Goal: Information Seeking & Learning: Learn about a topic

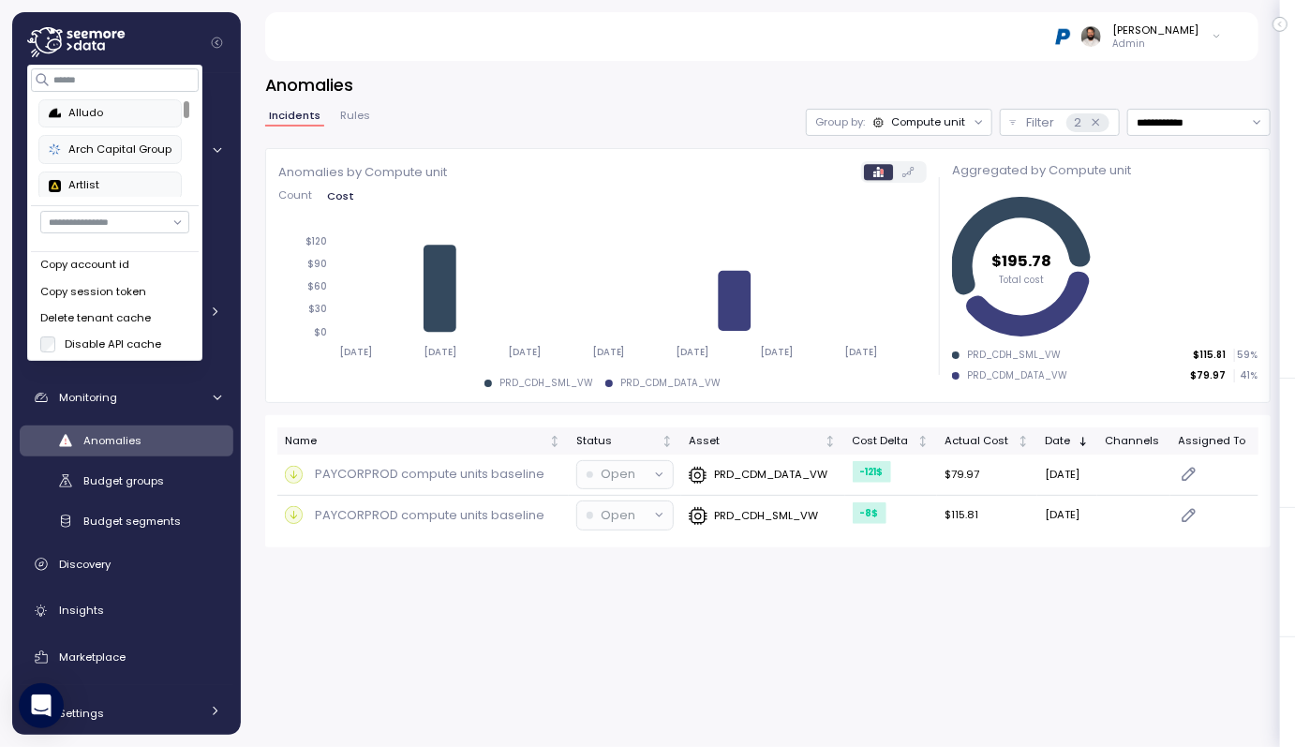
click at [342, 34] on div "[PERSON_NAME] Admin" at bounding box center [761, 36] width 948 height 49
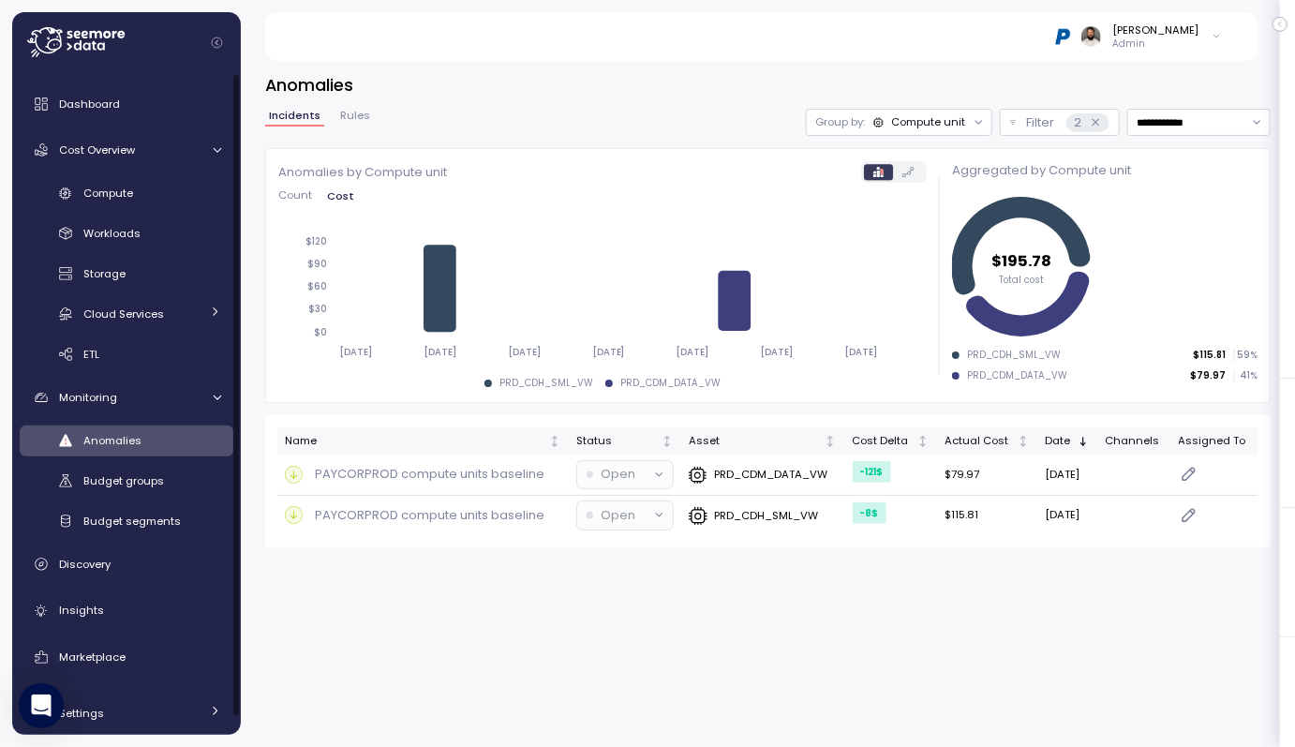
click at [139, 445] on span "Anomalies" at bounding box center [112, 440] width 58 height 15
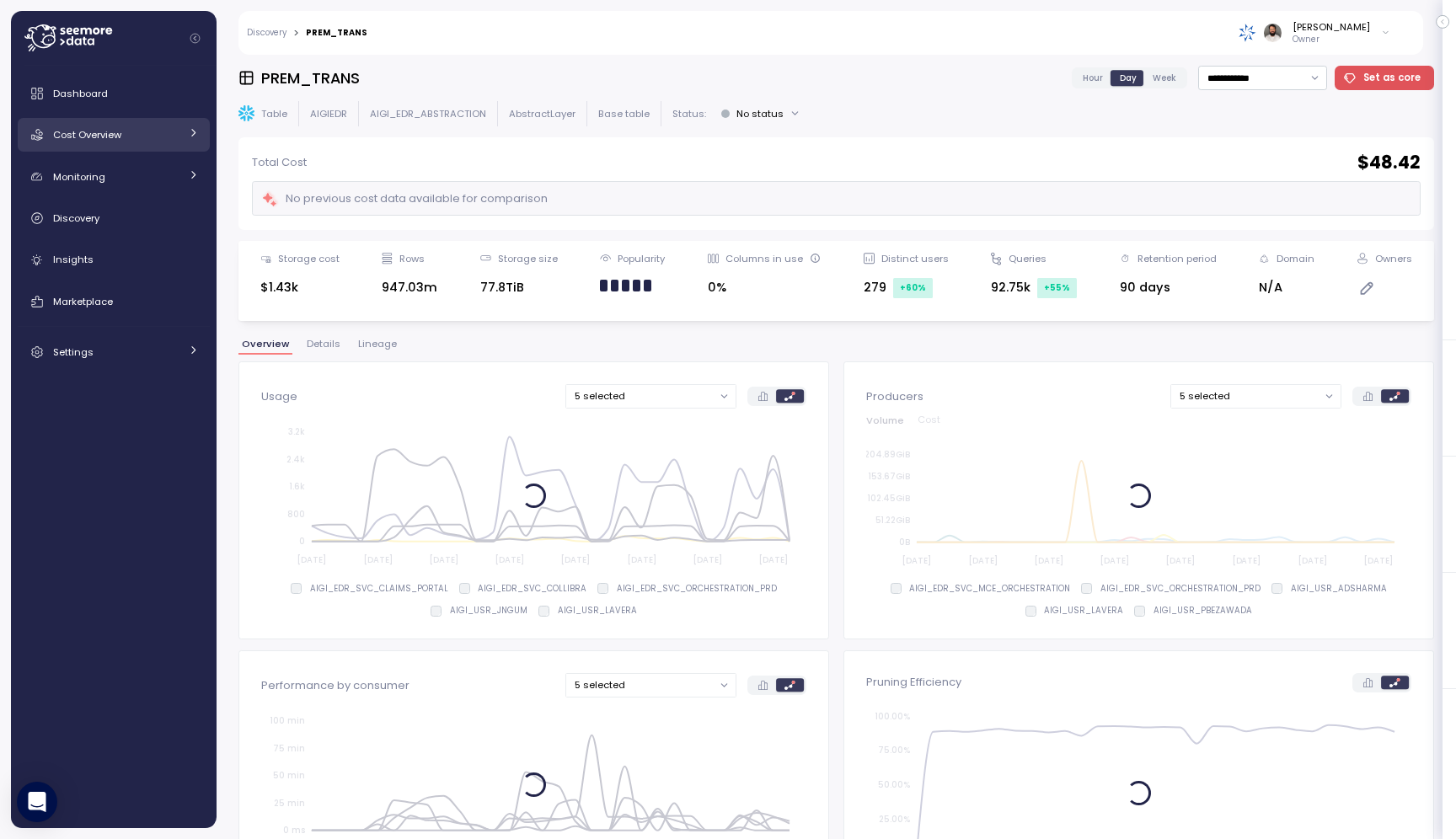
click at [160, 139] on div "Cost Overview" at bounding box center [116, 135] width 127 height 17
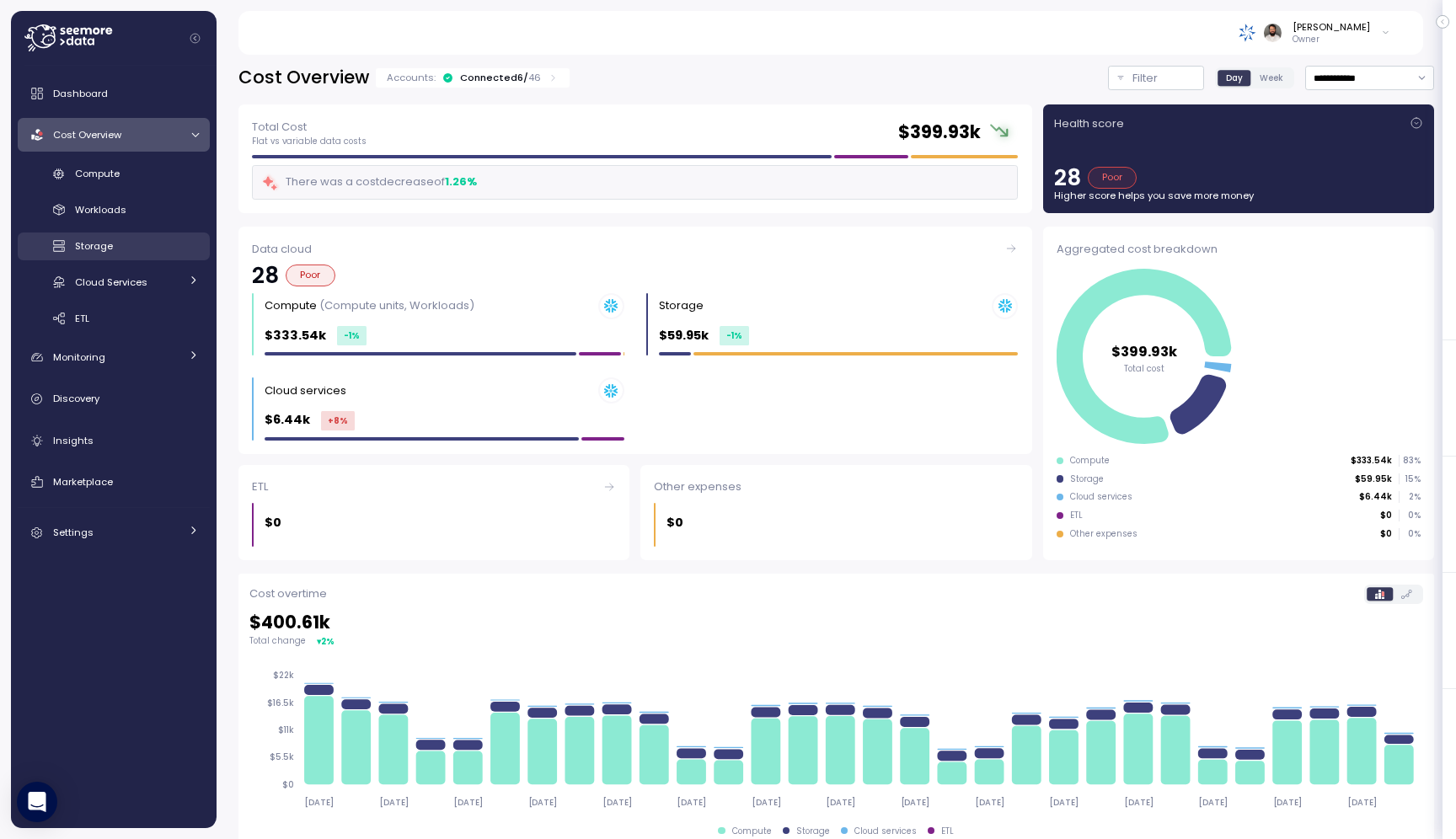
click at [152, 252] on div "Storage" at bounding box center [137, 245] width 124 height 17
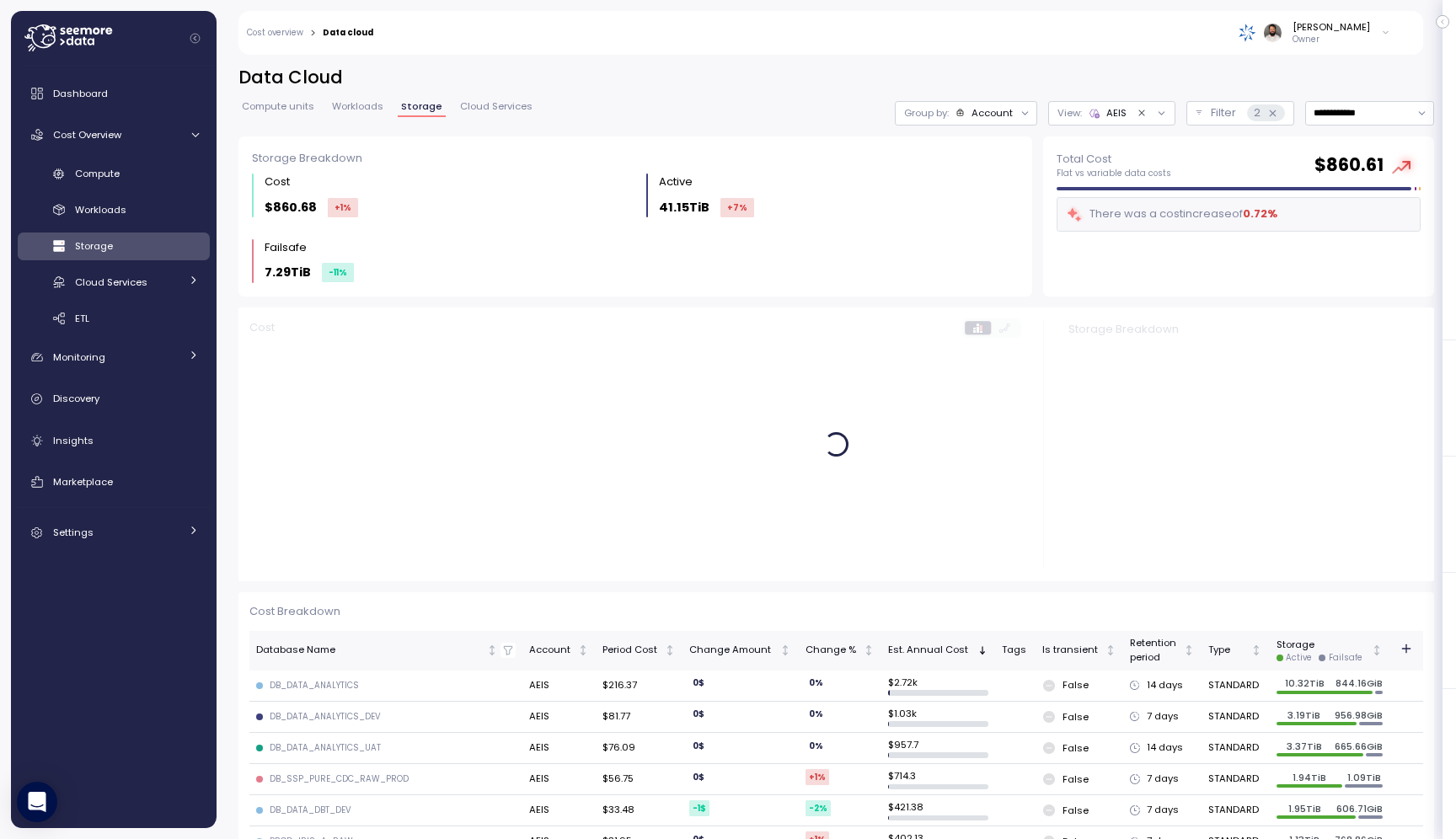
click at [1107, 120] on div "View : AEIS" at bounding box center [1112, 112] width 127 height 24
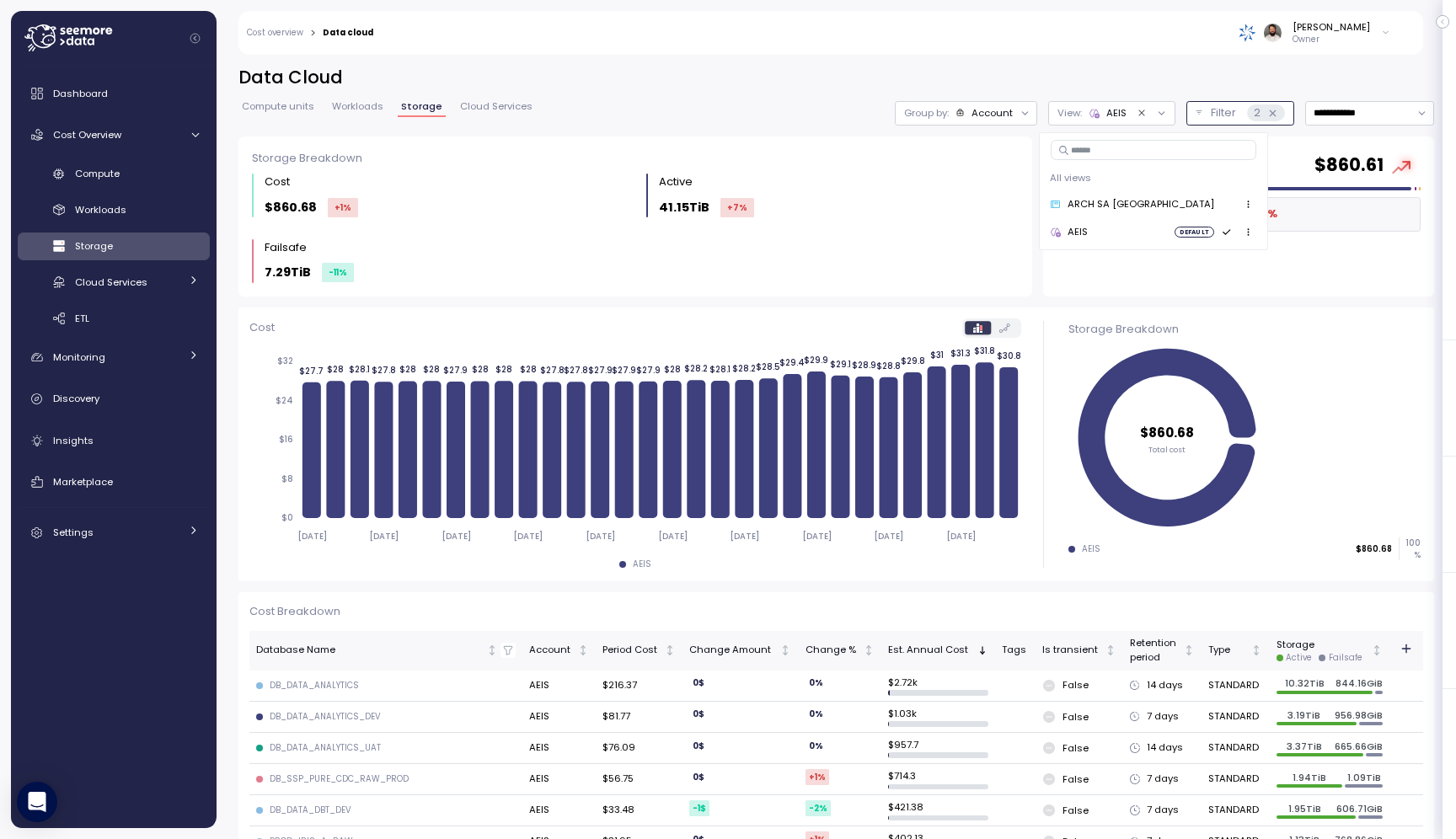
click at [1229, 113] on p "Filter" at bounding box center [1223, 112] width 25 height 17
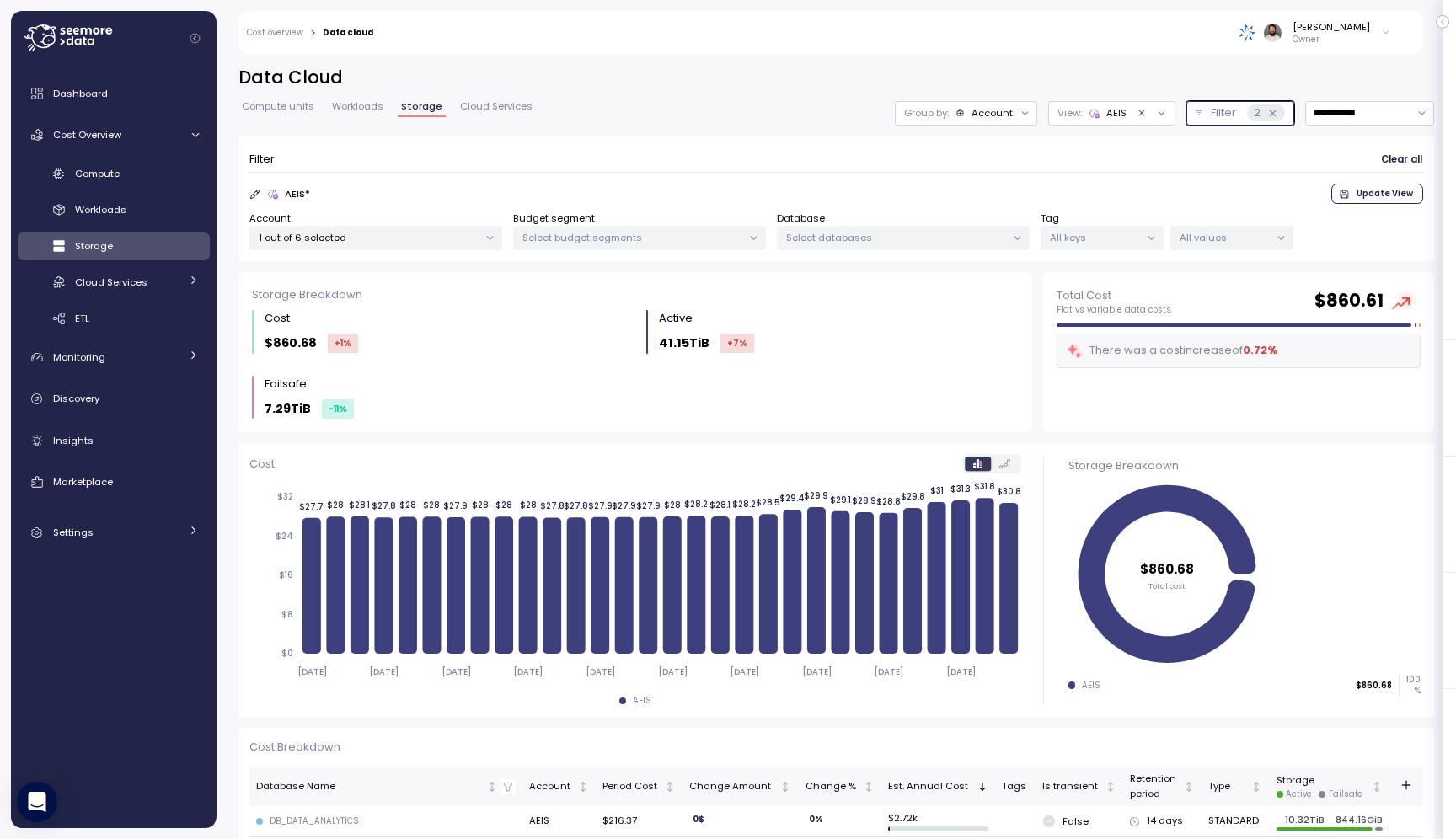
click at [460, 231] on p "1 out of 6 selected" at bounding box center [369, 237] width 220 height 13
click at [413, 354] on button "only" at bounding box center [425, 358] width 40 height 20
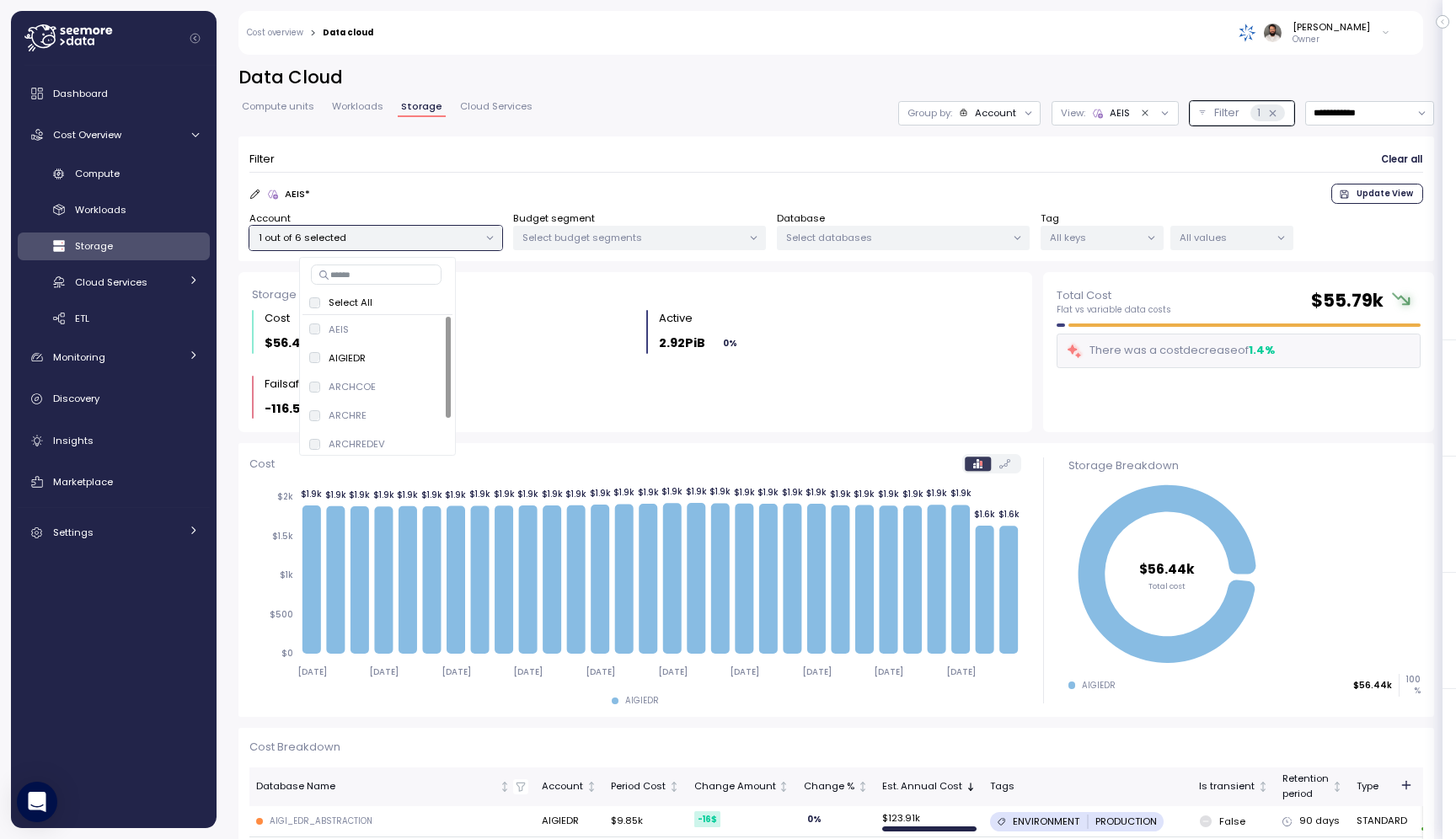
click at [984, 130] on div "**********" at bounding box center [836, 169] width 1196 height 207
click at [992, 116] on div "Account" at bounding box center [996, 112] width 41 height 13
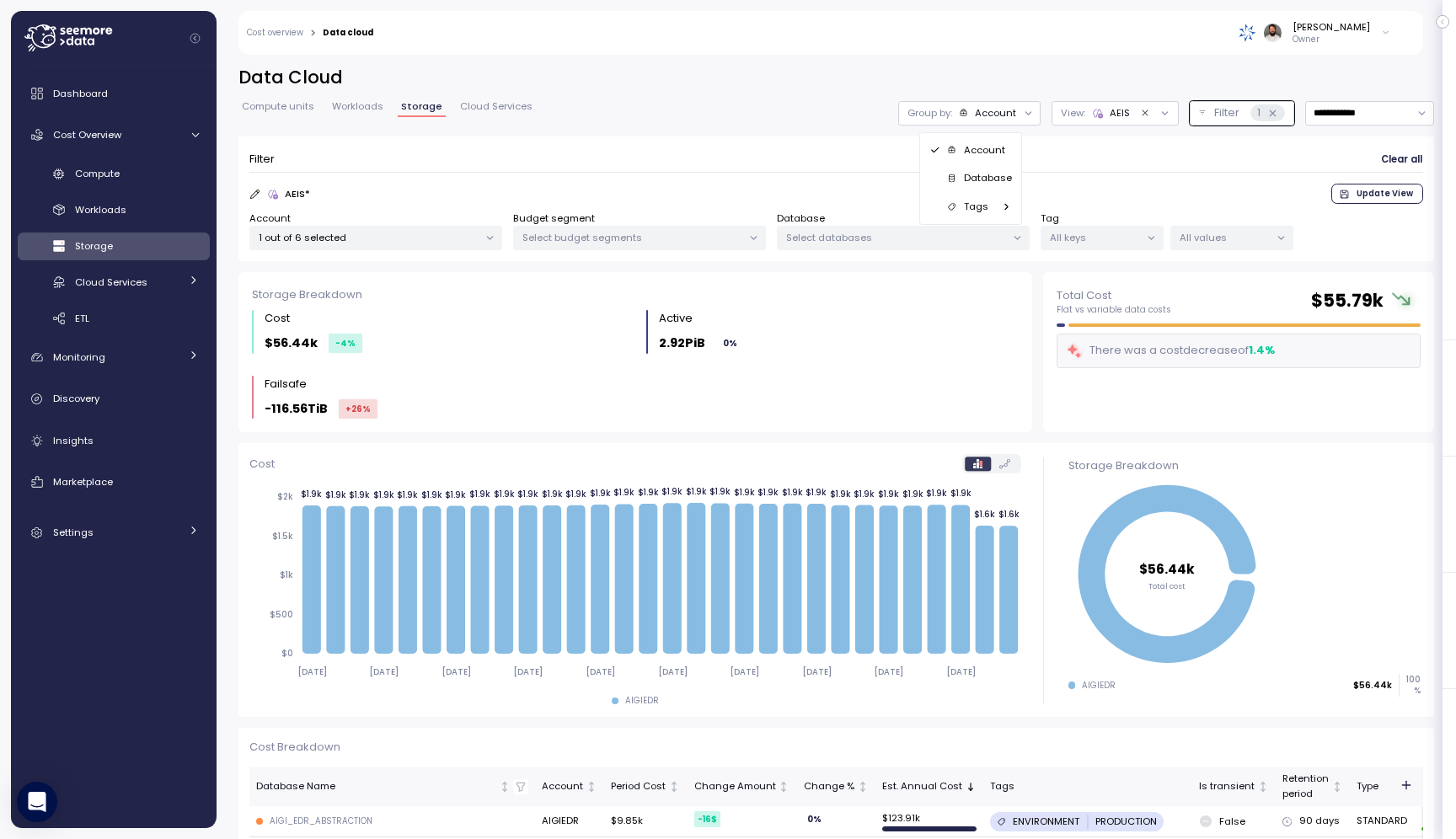
click at [990, 184] on p "Database" at bounding box center [987, 177] width 48 height 13
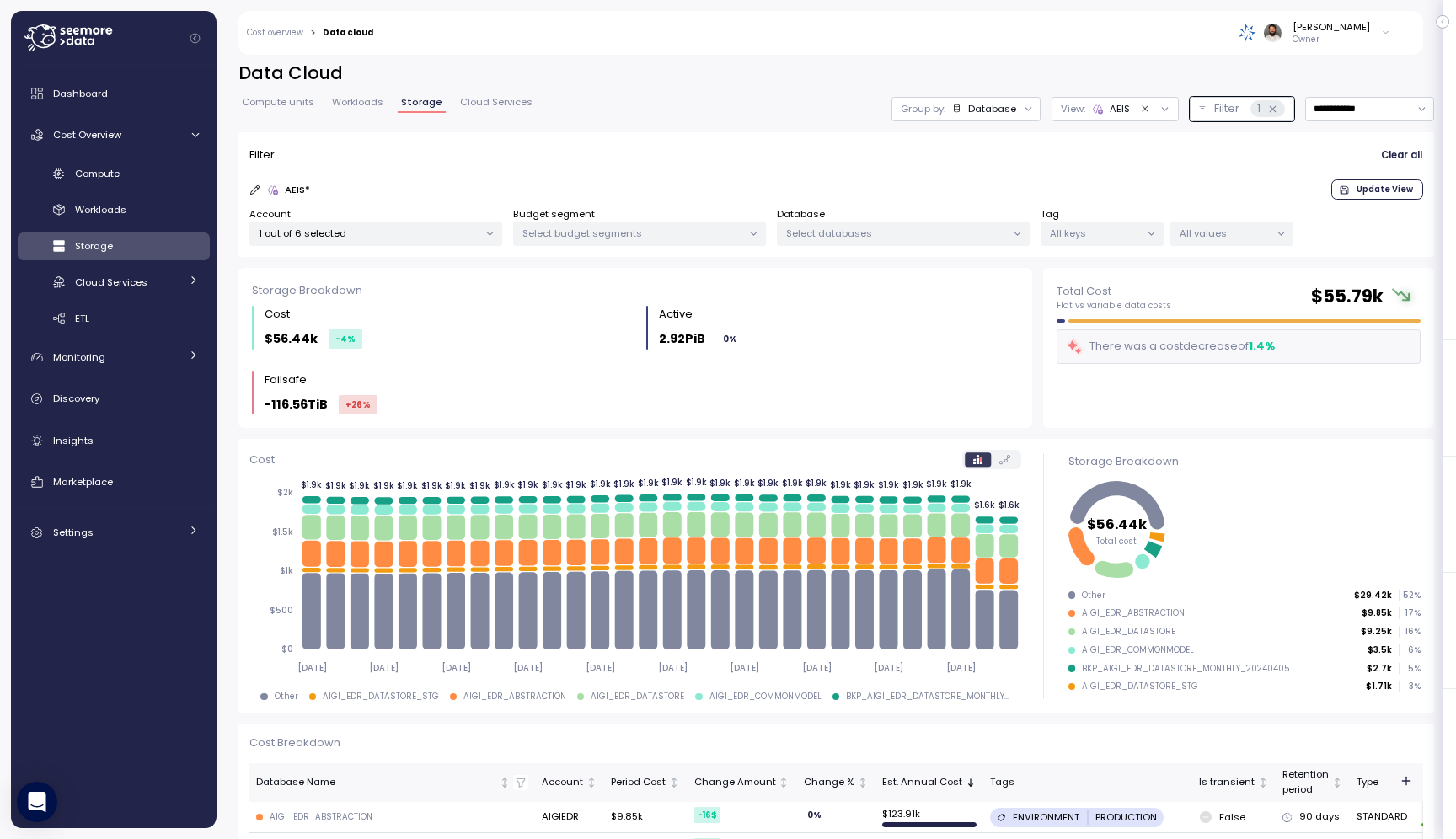
scroll to position [7, 0]
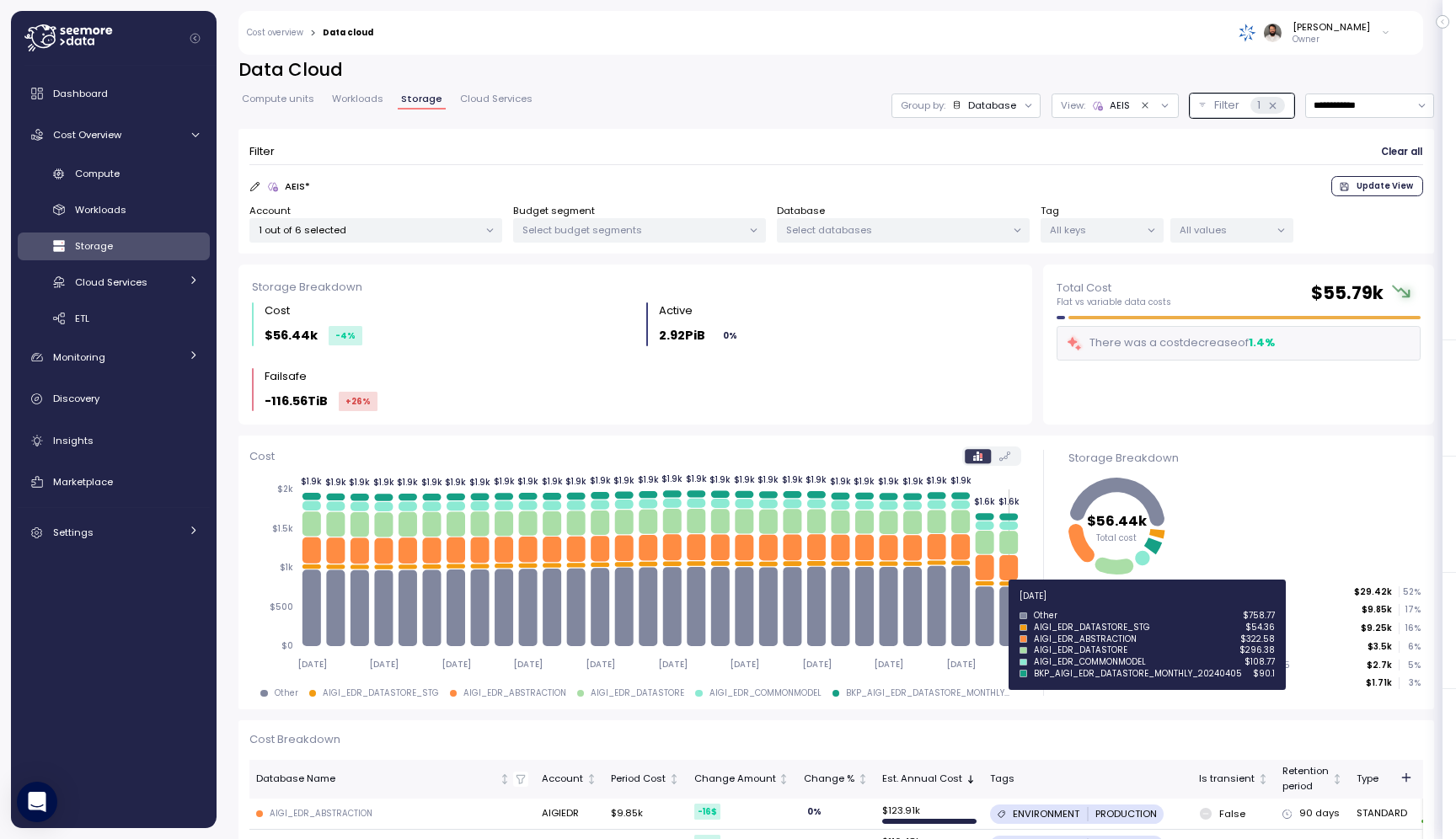
click at [1008, 606] on icon at bounding box center [1008, 617] width 19 height 60
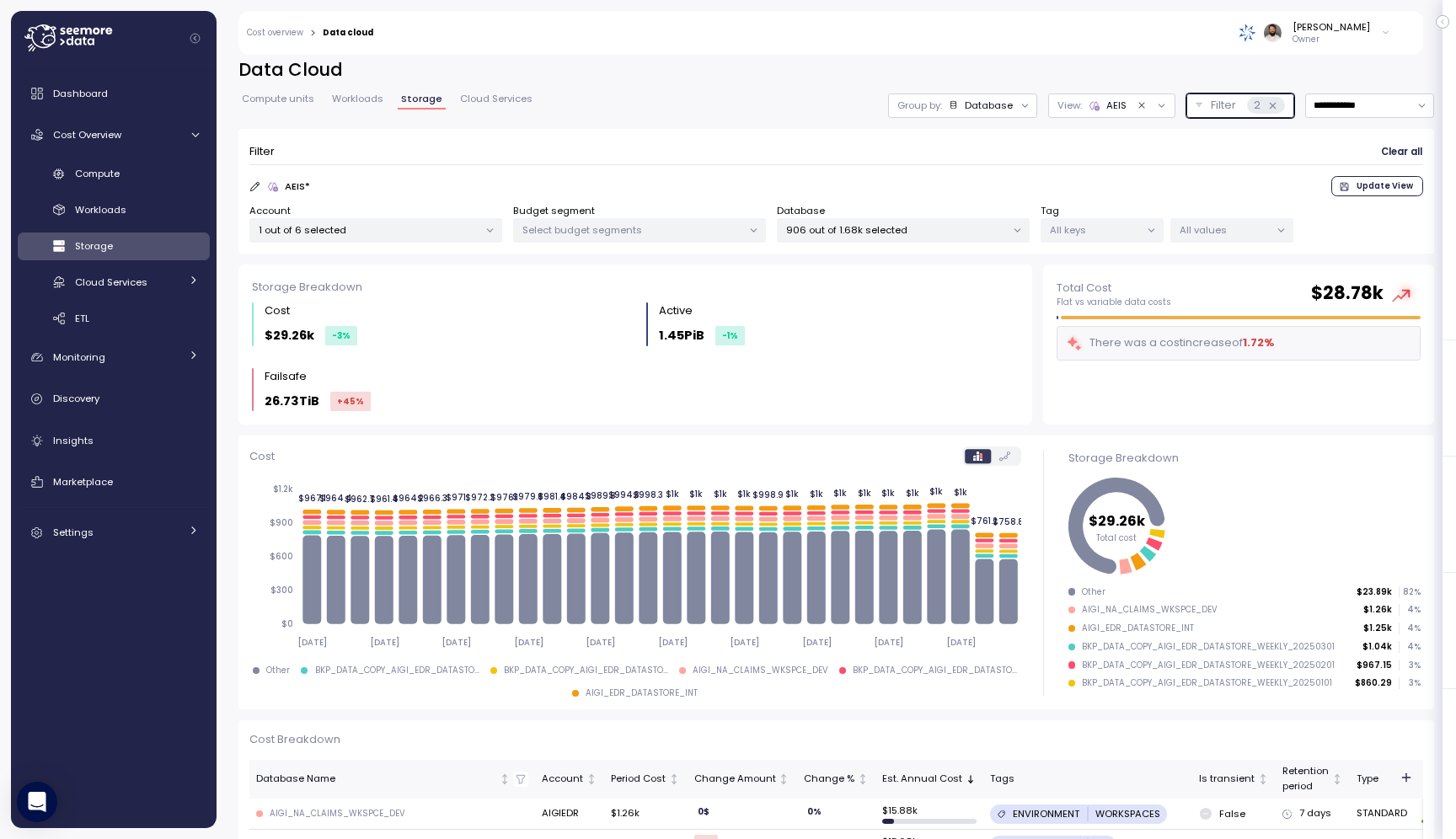
click at [1273, 104] on icon at bounding box center [1273, 105] width 11 height 11
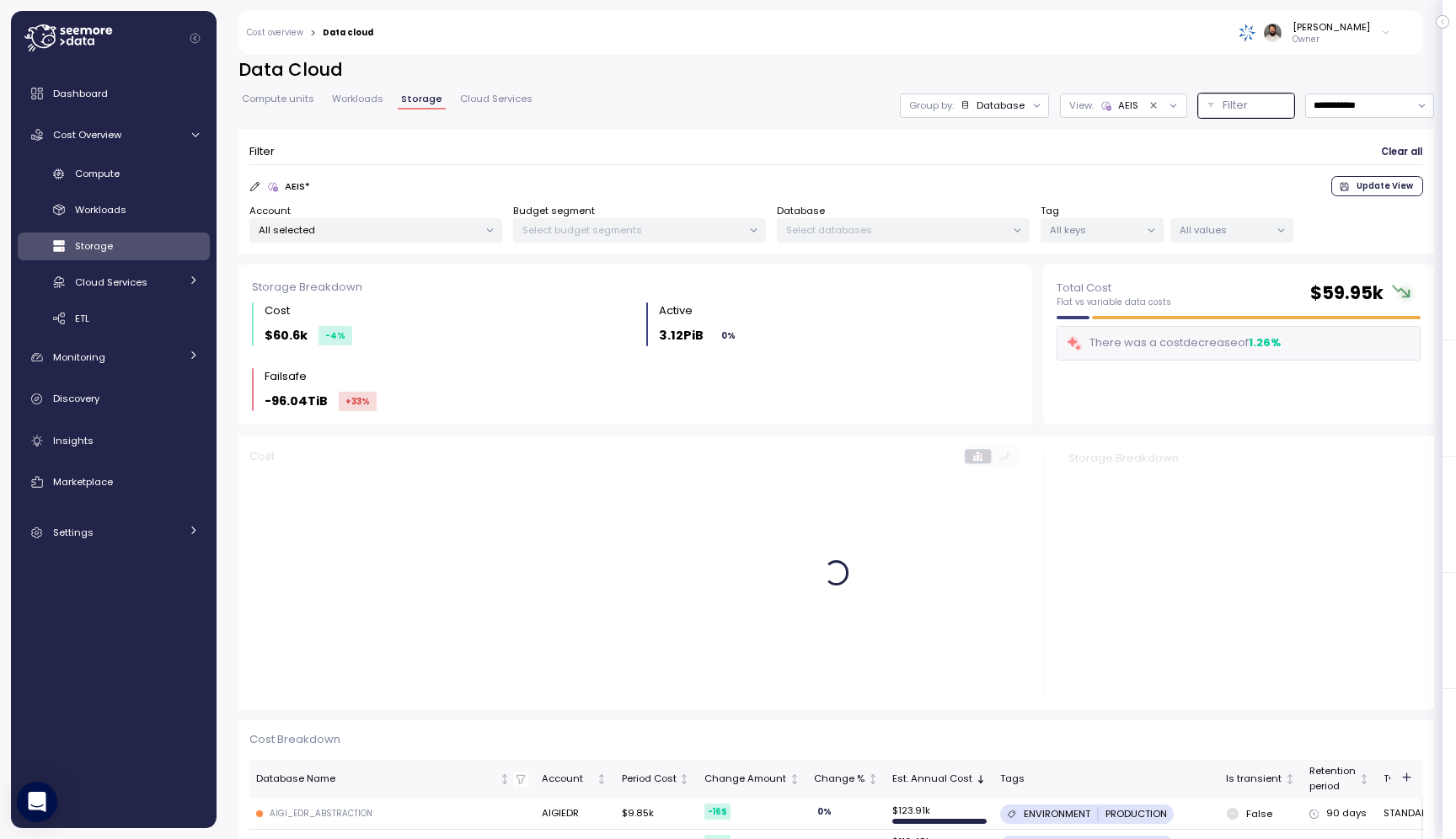
click at [448, 245] on div "Filter Clear all AEIS * Update View Account All selected Budget segment Select …" at bounding box center [836, 192] width 1196 height 126
click at [448, 238] on div "All selected" at bounding box center [375, 230] width 253 height 24
click at [421, 354] on span "only" at bounding box center [425, 350] width 20 height 19
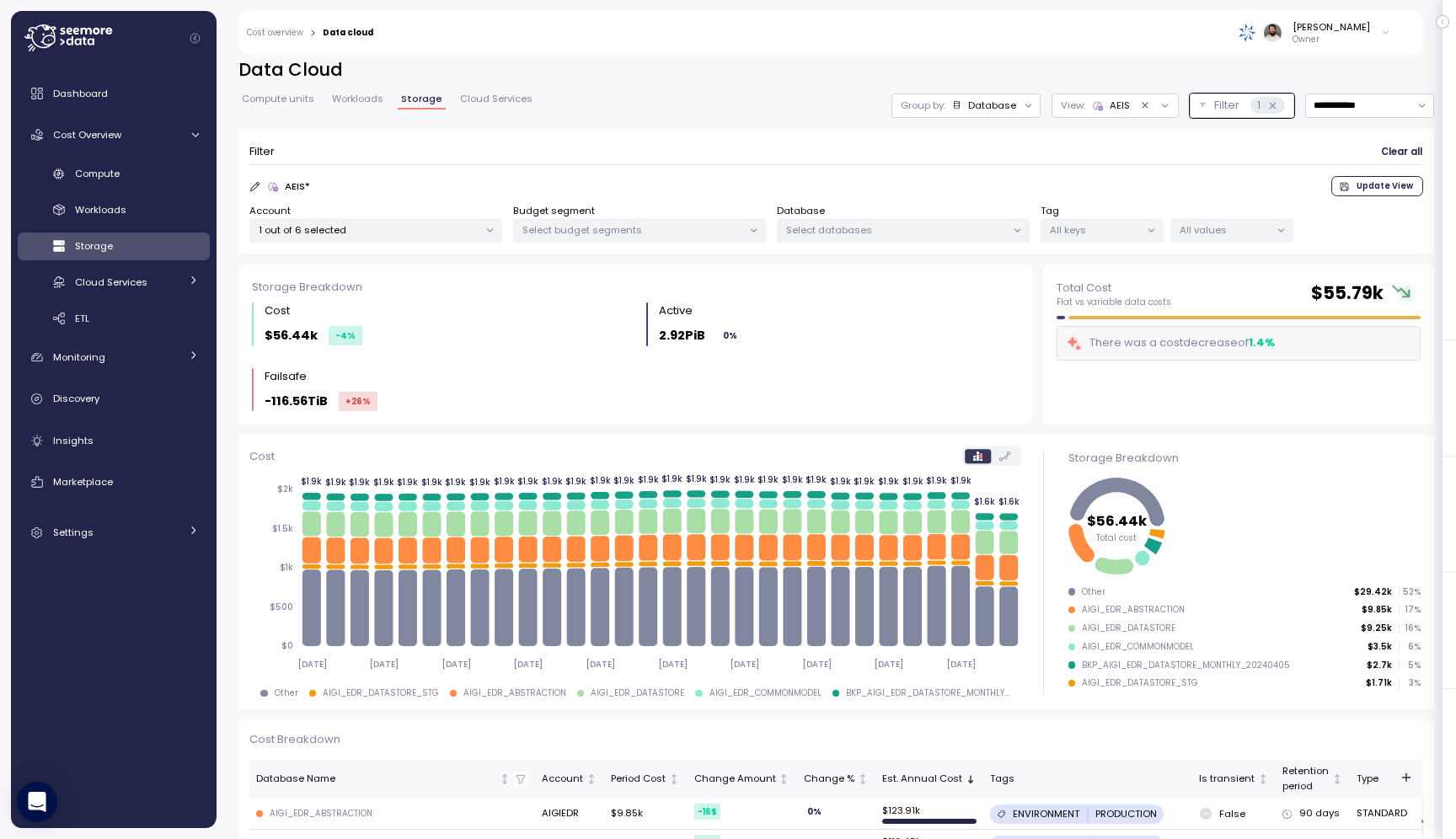
click at [831, 129] on div "Filter Clear all AEIS * Update View Account 1 out of 6 selected Budget segment …" at bounding box center [836, 192] width 1196 height 126
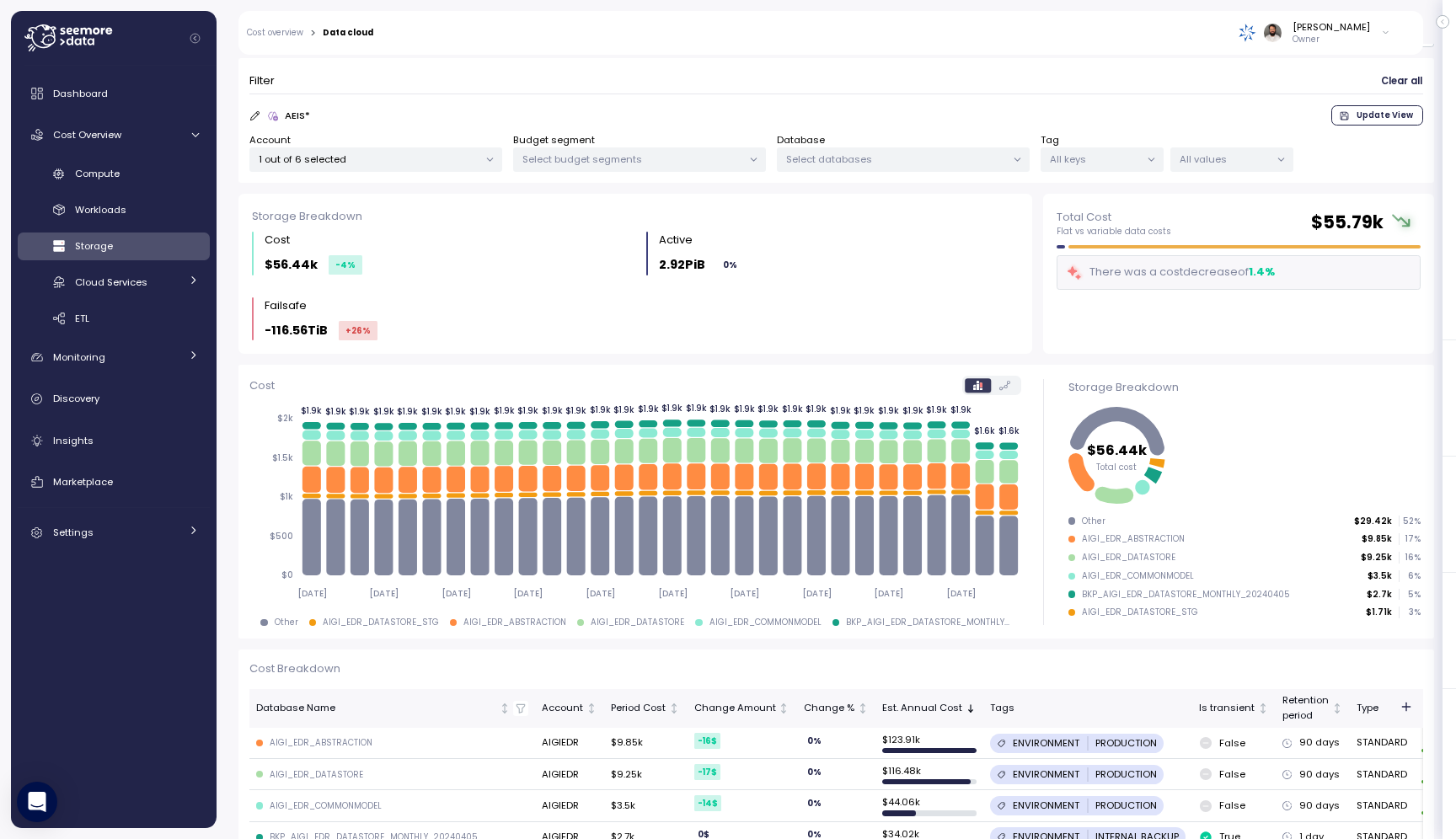
scroll to position [60, 0]
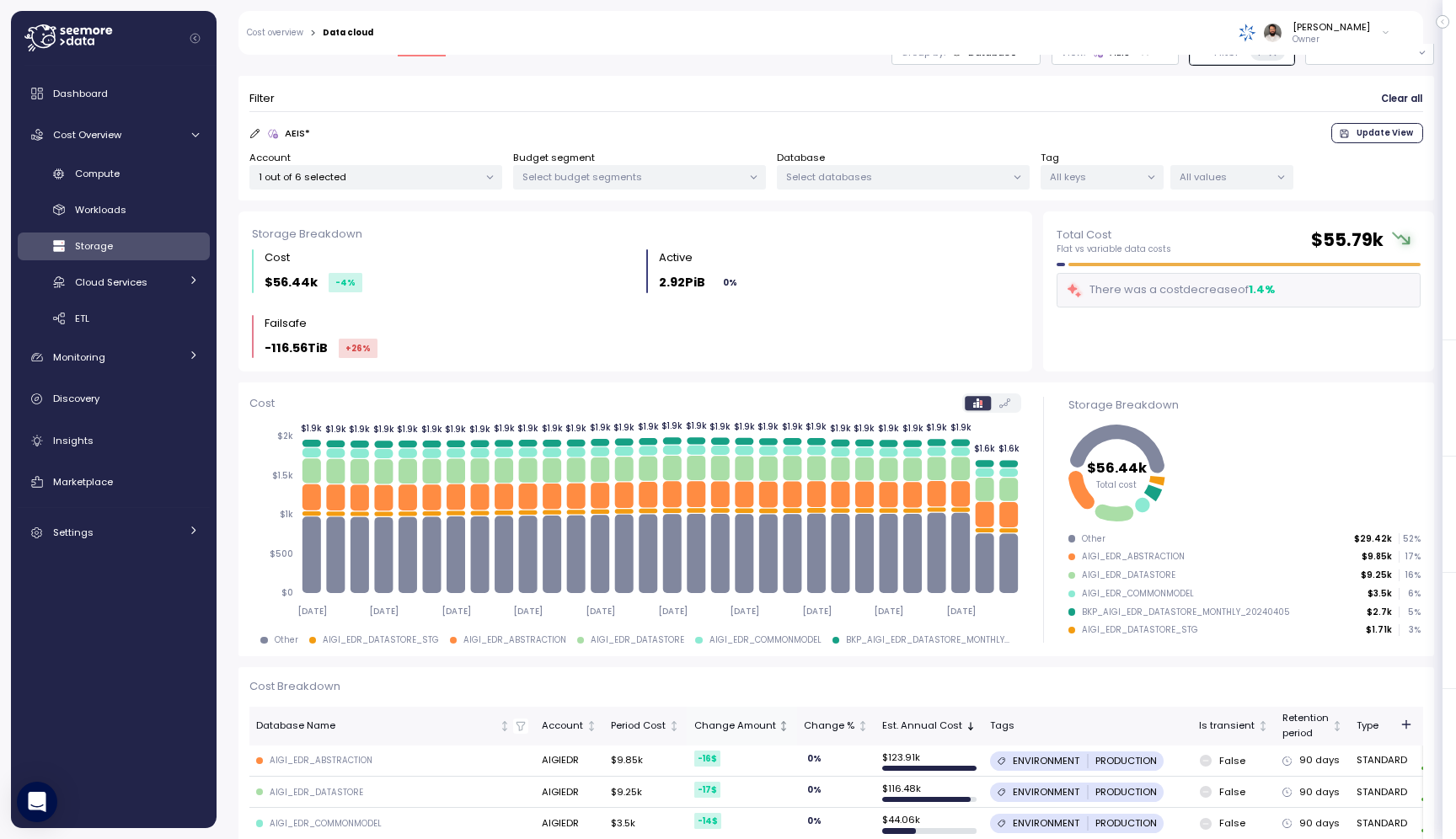
click at [739, 728] on div "Change Amount" at bounding box center [735, 726] width 82 height 15
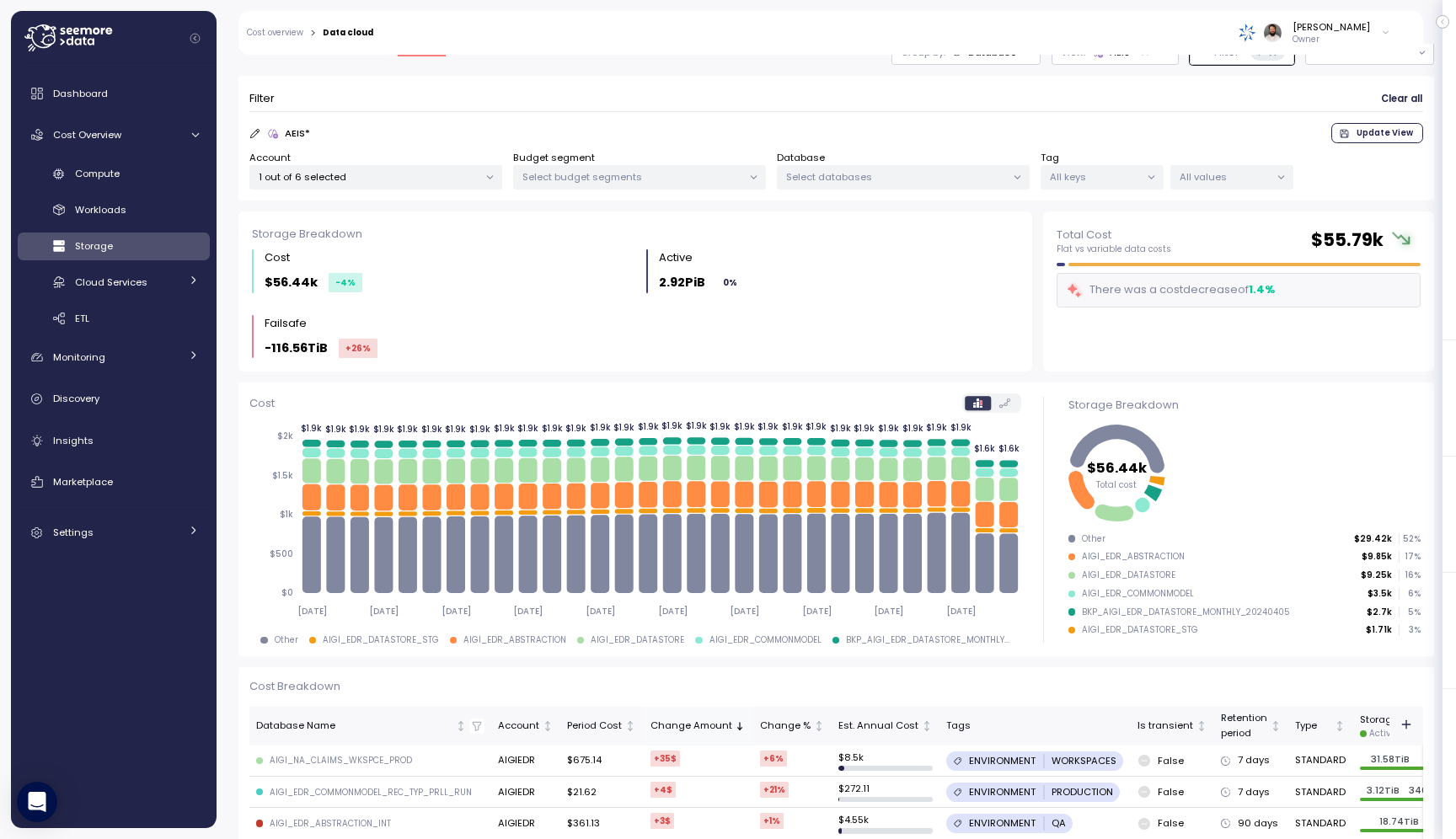
click at [709, 728] on div "Change Amount" at bounding box center [691, 726] width 82 height 15
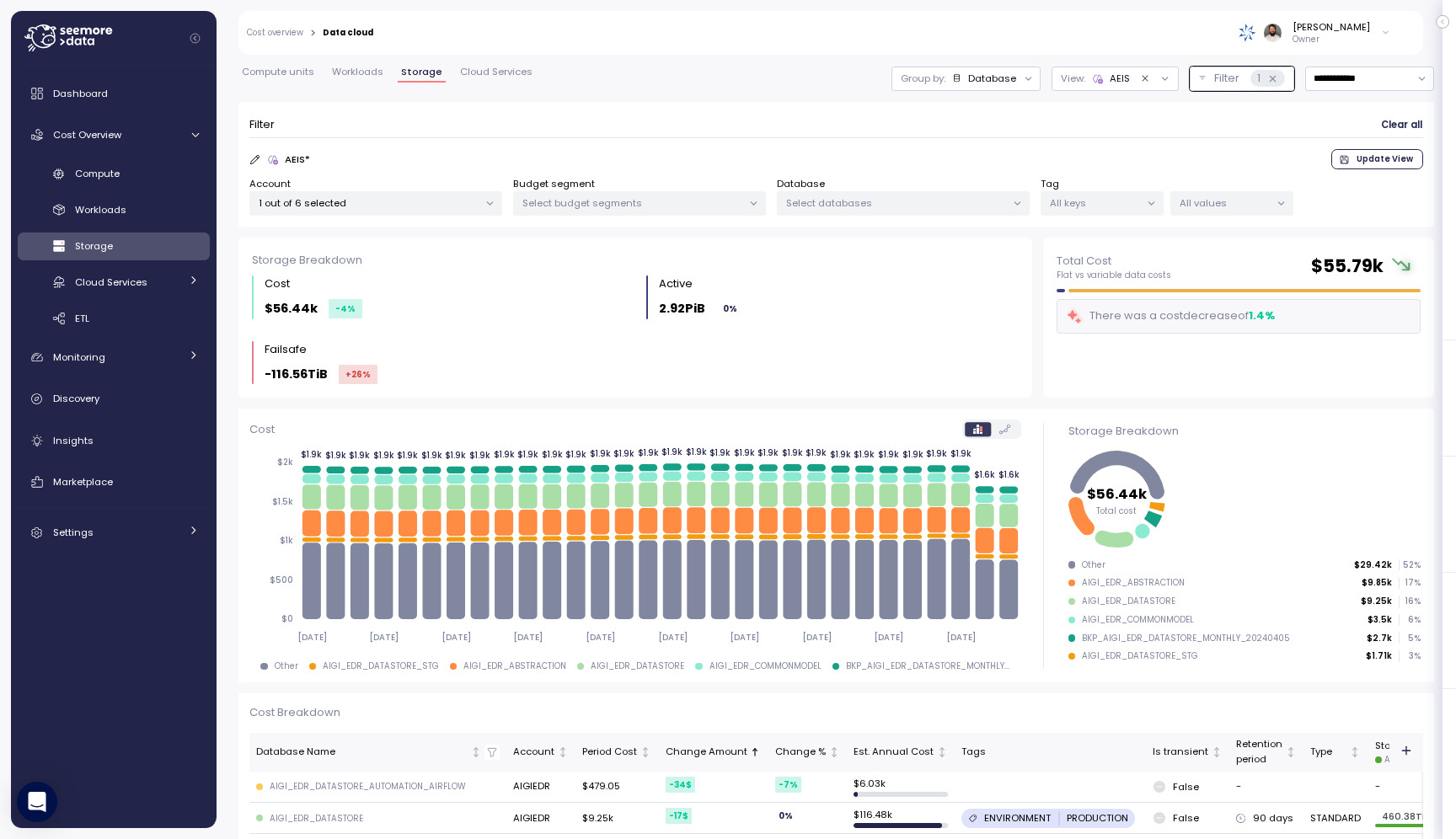
scroll to position [33, 0]
